Goal: Task Accomplishment & Management: Use online tool/utility

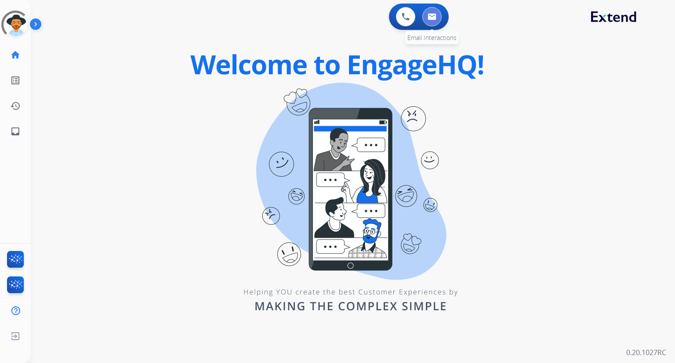
click at [434, 11] on button at bounding box center [431, 16] width 19 height 19
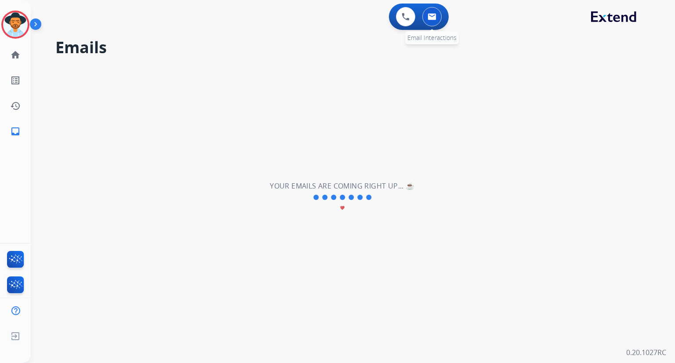
click at [432, 16] on img at bounding box center [432, 16] width 9 height 7
click at [166, 204] on div "**********" at bounding box center [342, 197] width 623 height 331
click at [407, 23] on button at bounding box center [405, 16] width 19 height 19
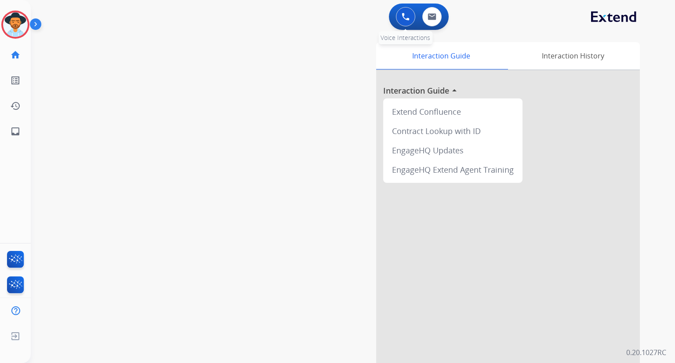
click at [407, 13] on img at bounding box center [406, 17] width 8 height 8
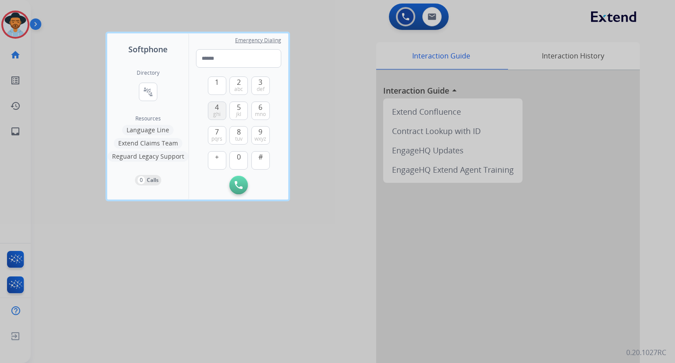
click at [220, 106] on button "4 ghi" at bounding box center [217, 111] width 18 height 18
click at [218, 80] on span "1" at bounding box center [217, 82] width 4 height 11
click at [239, 108] on span "5" at bounding box center [239, 107] width 4 height 11
click at [260, 87] on span "def" at bounding box center [261, 89] width 8 height 7
click at [221, 84] on button "1" at bounding box center [217, 85] width 18 height 18
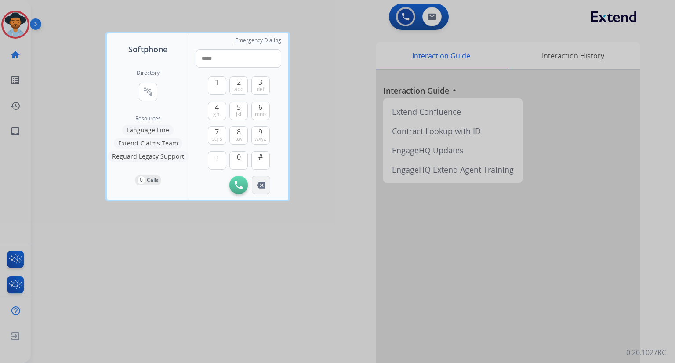
click at [262, 190] on button "Remove Number" at bounding box center [261, 185] width 18 height 18
click at [218, 136] on span "pqrs" at bounding box center [216, 138] width 11 height 7
click at [216, 86] on span "1" at bounding box center [217, 82] width 4 height 11
click at [262, 134] on button "9 wxyz" at bounding box center [260, 135] width 18 height 18
click at [239, 83] on span "2" at bounding box center [239, 82] width 4 height 11
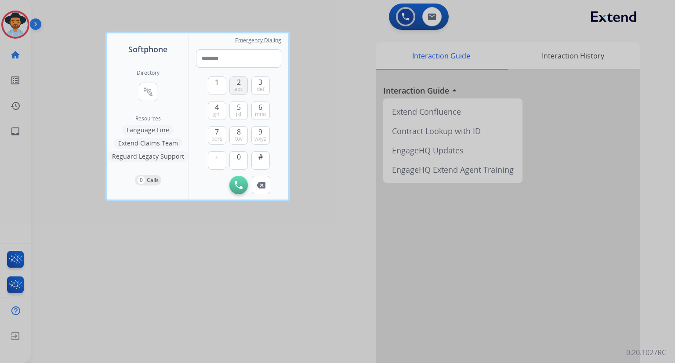
click at [239, 83] on span "2" at bounding box center [239, 82] width 4 height 11
click at [215, 135] on span "7" at bounding box center [217, 132] width 4 height 11
type input "**********"
click at [240, 186] on img at bounding box center [239, 185] width 8 height 8
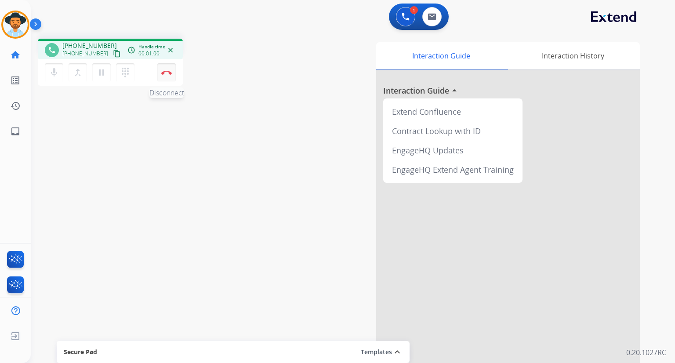
click at [168, 72] on img at bounding box center [166, 72] width 11 height 4
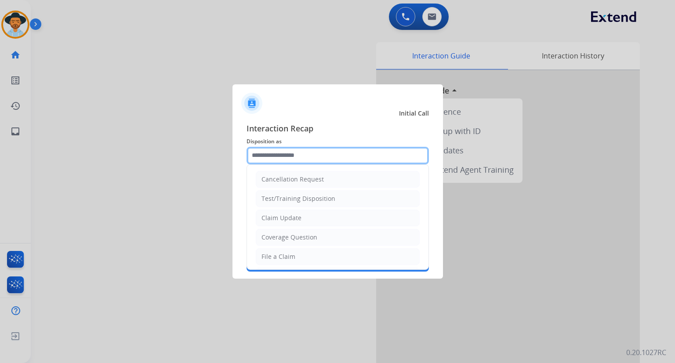
click at [352, 154] on input "text" at bounding box center [338, 156] width 182 height 18
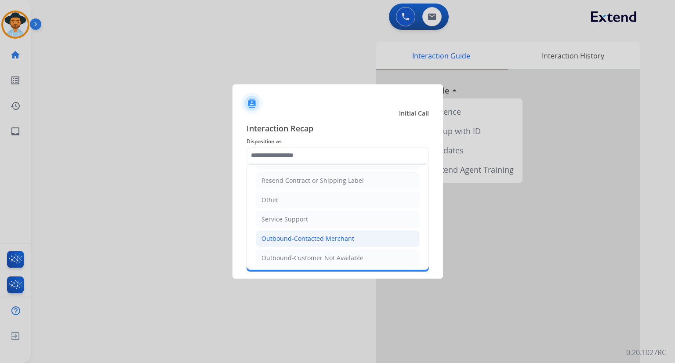
click at [351, 238] on li "Outbound-Contacted Merchant" at bounding box center [338, 238] width 164 height 17
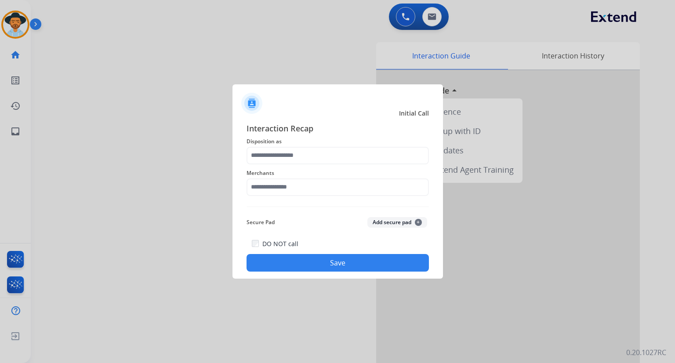
type input "**********"
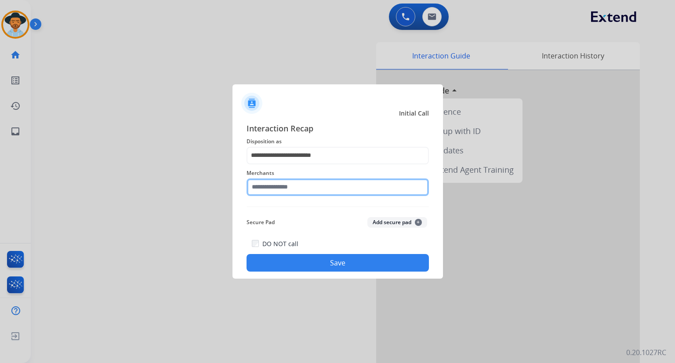
click at [311, 190] on input "text" at bounding box center [338, 187] width 182 height 18
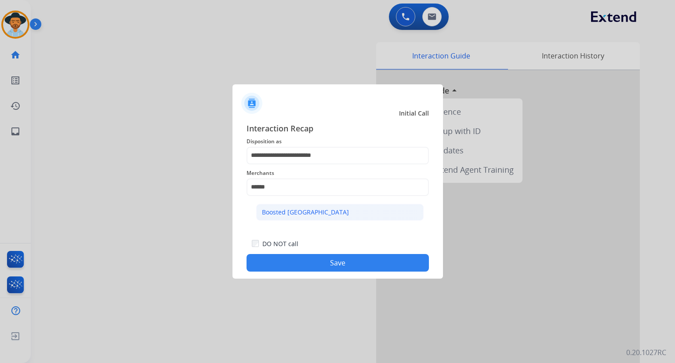
click at [370, 210] on li "Boosted [GEOGRAPHIC_DATA]" at bounding box center [339, 212] width 167 height 17
type input "**********"
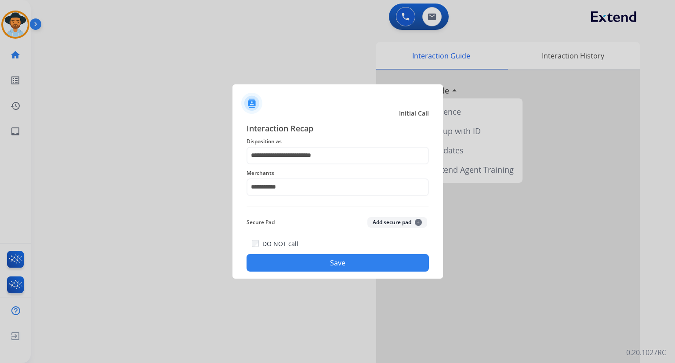
click at [350, 263] on button "Save" at bounding box center [338, 263] width 182 height 18
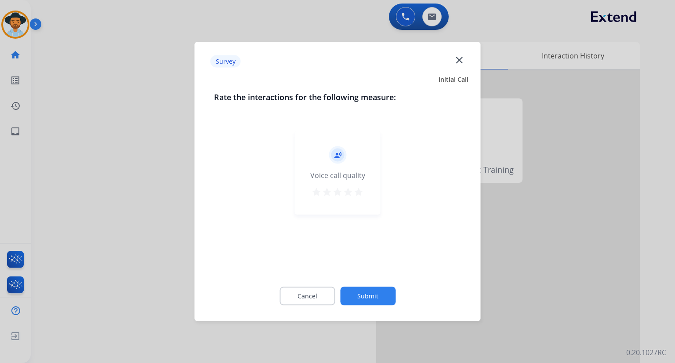
click at [359, 190] on mat-icon "star" at bounding box center [358, 192] width 11 height 11
click at [372, 292] on button "Submit" at bounding box center [367, 296] width 55 height 18
